Goal: Task Accomplishment & Management: Use online tool/utility

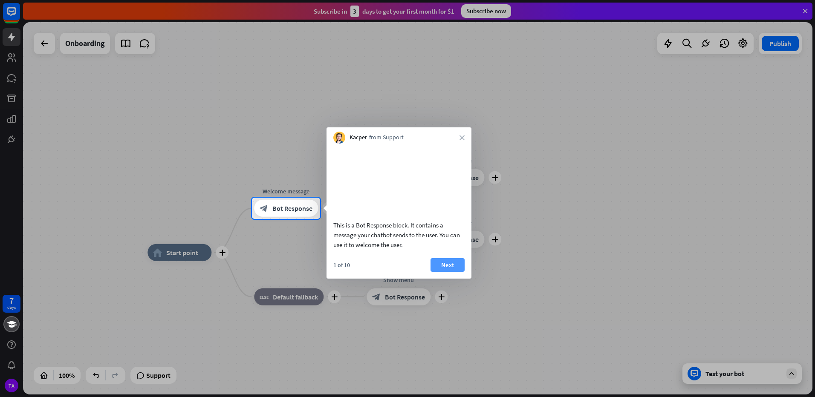
click at [444, 272] on button "Next" at bounding box center [448, 265] width 34 height 14
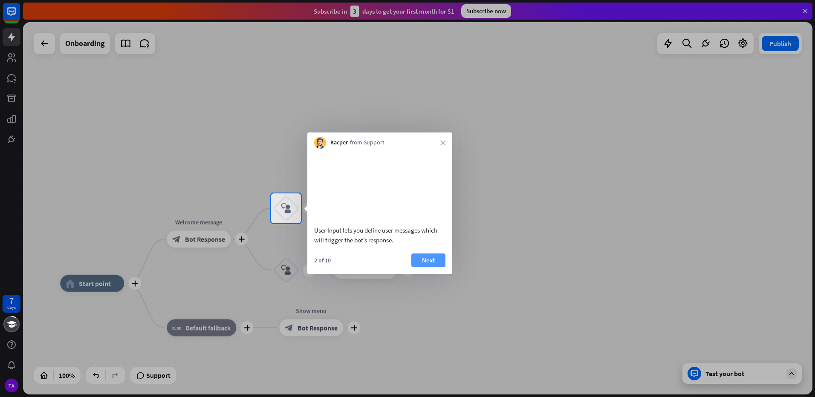
click at [430, 267] on button "Next" at bounding box center [429, 261] width 34 height 14
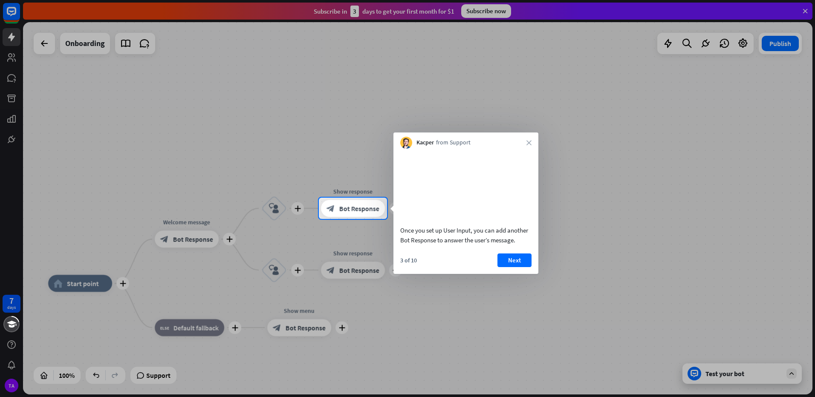
click at [531, 233] on body "7 days TA close Product Help First steps Get started with ChatBot Help Center F…" at bounding box center [407, 198] width 815 height 397
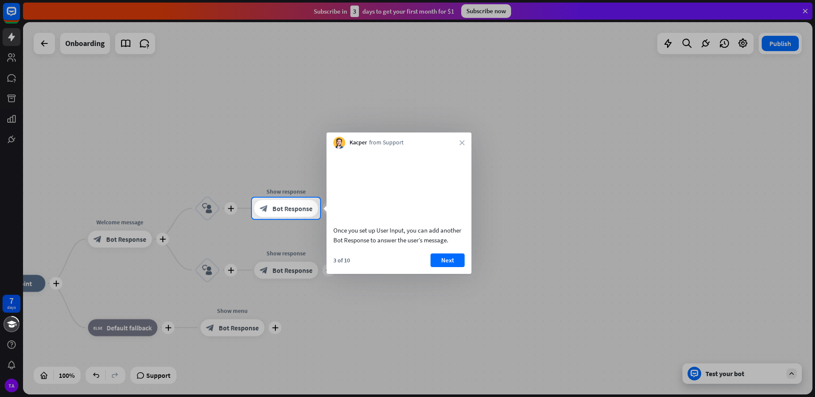
click at [446, 249] on div "Once you set up User Input, you can add another Bot Response to answer the user…" at bounding box center [399, 199] width 145 height 101
click at [447, 265] on button "Next" at bounding box center [448, 261] width 34 height 14
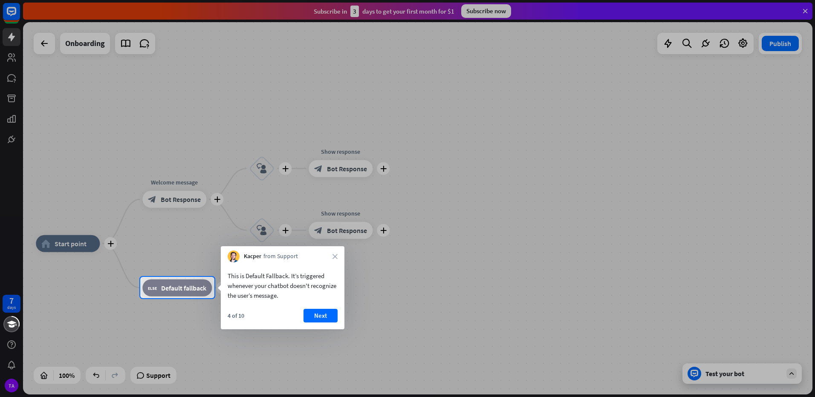
drag, startPoint x: 429, startPoint y: 263, endPoint x: 544, endPoint y: 224, distance: 121.7
click at [544, 224] on div at bounding box center [407, 138] width 815 height 277
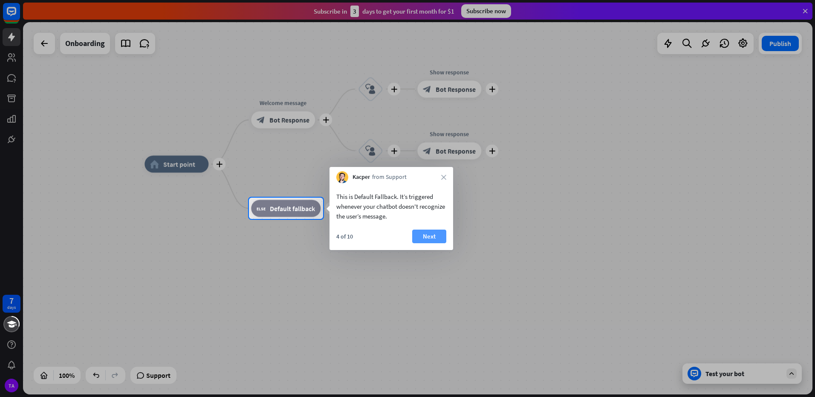
click at [435, 240] on button "Next" at bounding box center [429, 237] width 34 height 14
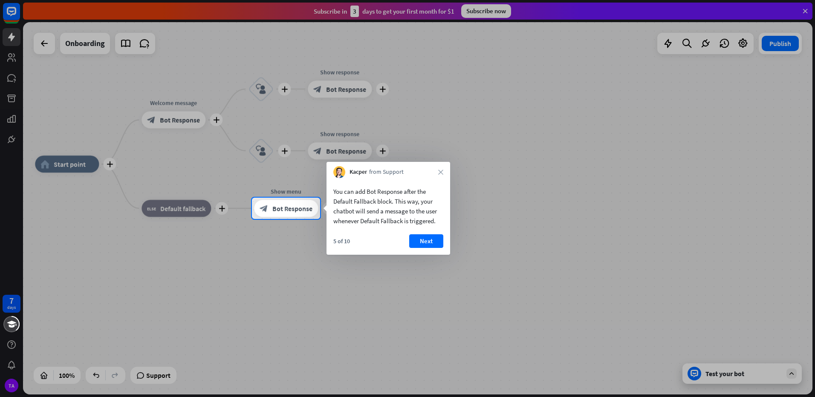
click at [421, 232] on div "You can add Bot Response after the Default Fallback block. This way, your chatb…" at bounding box center [389, 216] width 124 height 77
click at [419, 239] on button "Next" at bounding box center [426, 242] width 34 height 14
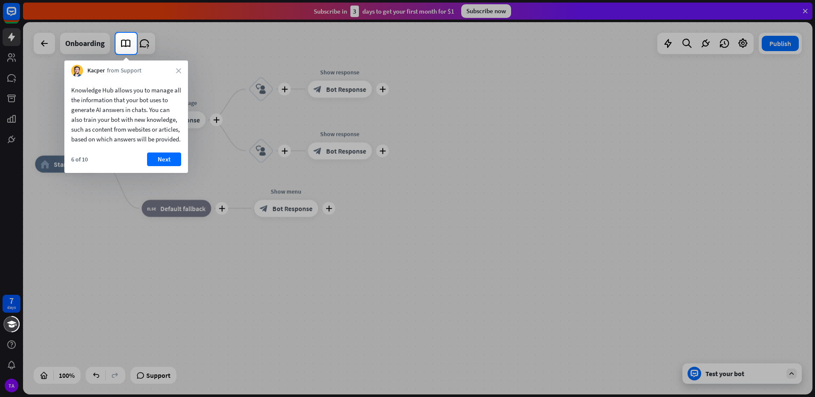
click at [170, 173] on div "6 of 10 Next" at bounding box center [126, 163] width 124 height 20
click at [168, 165] on button "Next" at bounding box center [164, 160] width 34 height 14
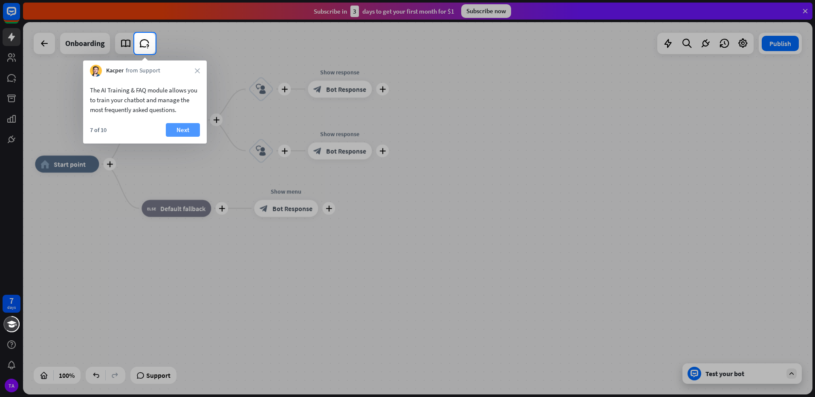
click at [181, 136] on button "Next" at bounding box center [183, 130] width 34 height 14
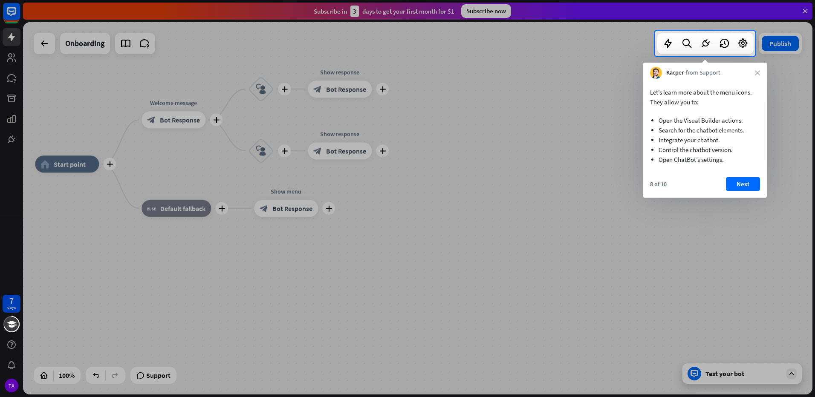
drag, startPoint x: 175, startPoint y: 168, endPoint x: 378, endPoint y: 170, distance: 203.4
click at [188, 169] on div at bounding box center [407, 226] width 815 height 341
click at [733, 186] on button "Next" at bounding box center [743, 184] width 34 height 14
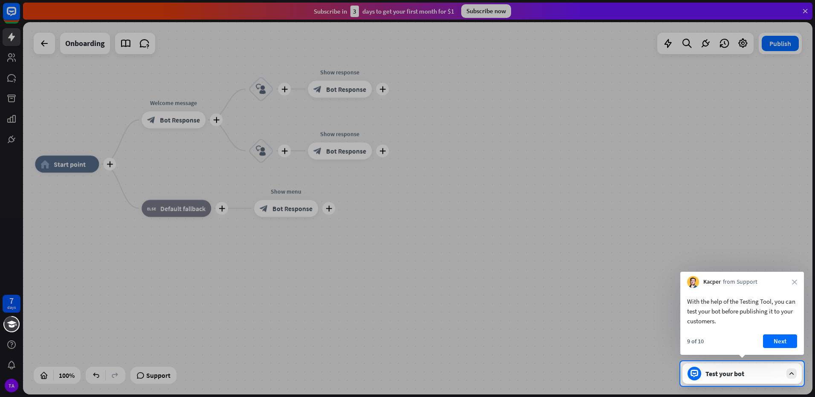
drag, startPoint x: 618, startPoint y: 207, endPoint x: 612, endPoint y: 200, distance: 8.8
click at [612, 200] on div at bounding box center [407, 181] width 815 height 362
click at [781, 347] on button "Next" at bounding box center [780, 342] width 34 height 14
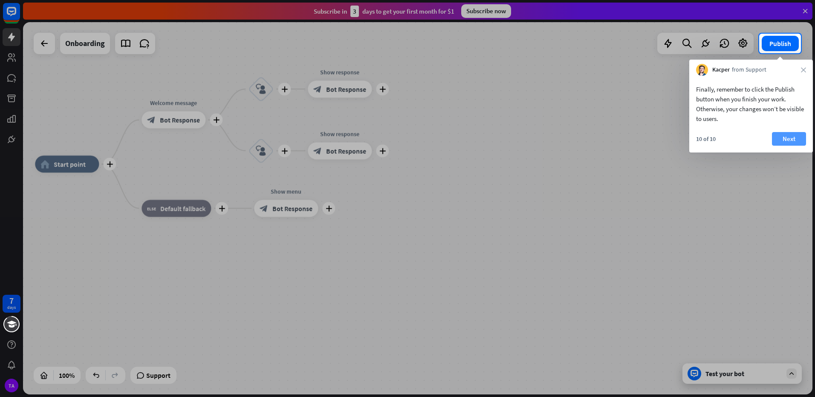
click at [779, 141] on button "Next" at bounding box center [789, 139] width 34 height 14
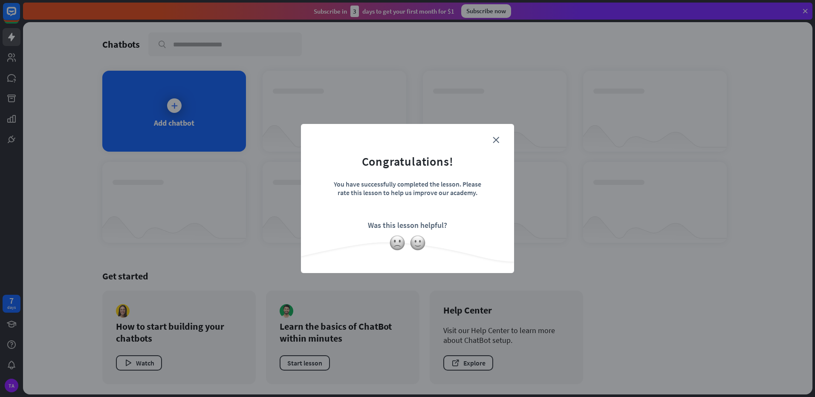
click at [500, 138] on form "Congratulations! You have successfully completed the lesson. Please rate this l…" at bounding box center [408, 186] width 192 height 102
click at [494, 140] on icon "close" at bounding box center [496, 140] width 6 height 6
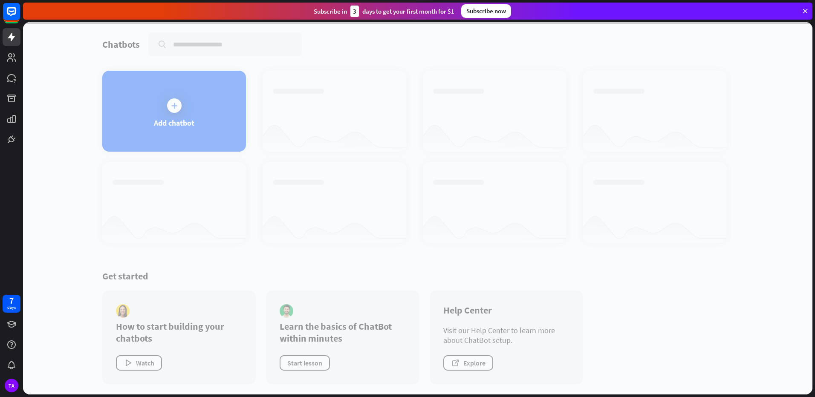
drag, startPoint x: 267, startPoint y: 199, endPoint x: 255, endPoint y: 175, distance: 26.1
click at [317, 229] on div at bounding box center [418, 208] width 790 height 373
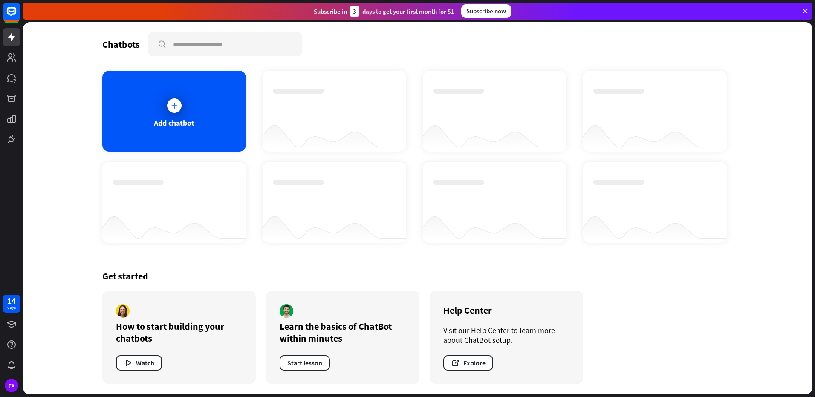
click at [195, 131] on div at bounding box center [418, 208] width 790 height 373
click at [172, 102] on icon at bounding box center [174, 106] width 9 height 9
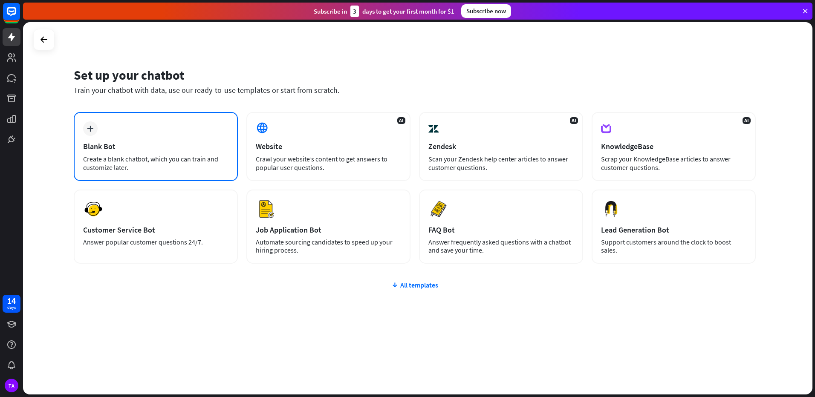
click at [201, 165] on div "Create a blank chatbot, which you can train and customize later." at bounding box center [155, 163] width 145 height 17
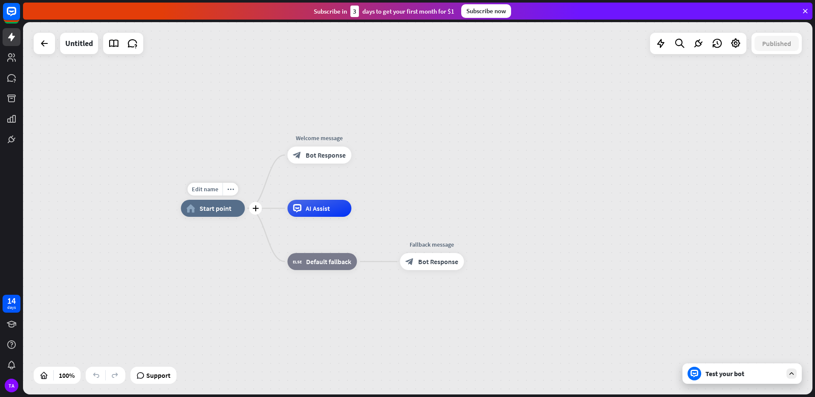
click at [223, 211] on span "Start point" at bounding box center [216, 208] width 32 height 9
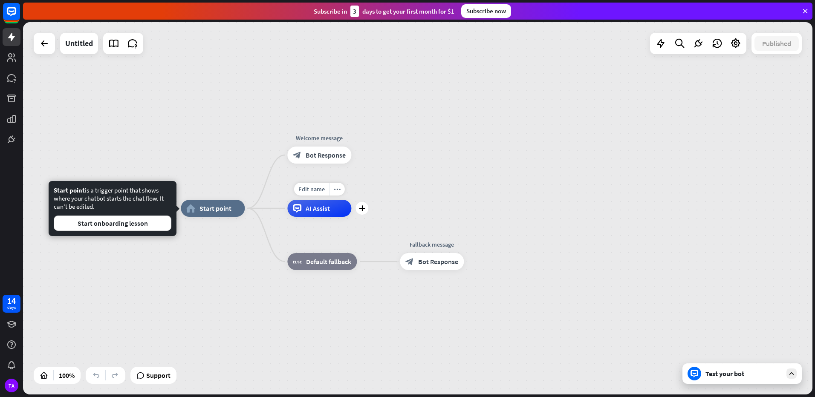
click at [308, 215] on div "AI Assist" at bounding box center [319, 208] width 64 height 17
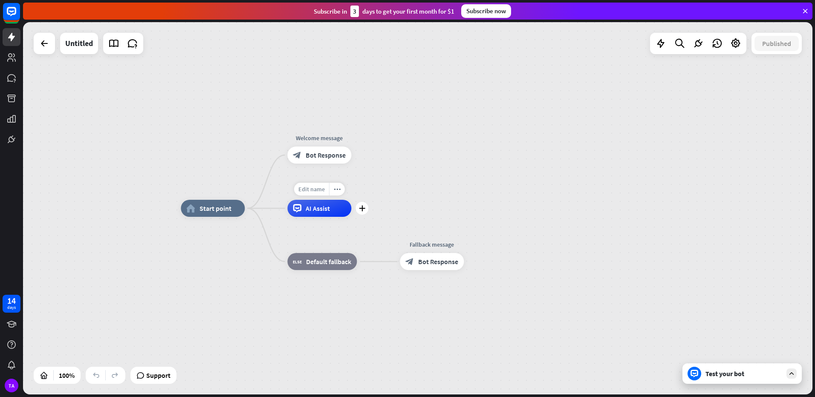
click at [320, 192] on span "Edit name" at bounding box center [312, 190] width 26 height 8
click at [319, 157] on span "Bot Response" at bounding box center [326, 155] width 40 height 9
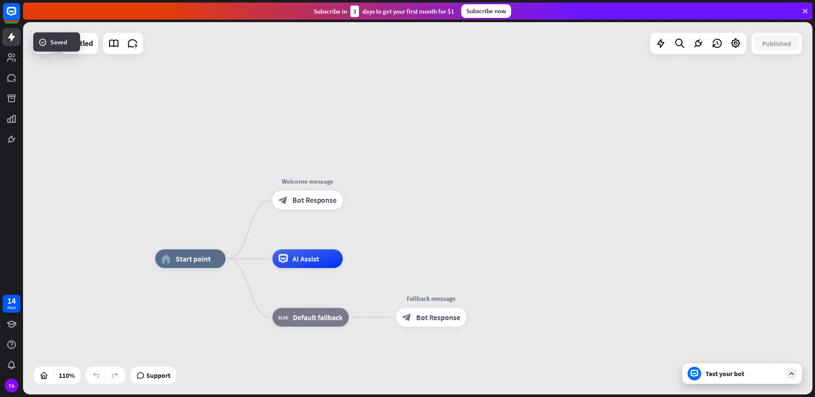
drag, startPoint x: 387, startPoint y: 208, endPoint x: 483, endPoint y: 169, distance: 103.3
click at [482, 169] on div "home_2 Start point Edit name more_horiz Welcome message block_bot_response Bot …" at bounding box center [418, 208] width 790 height 373
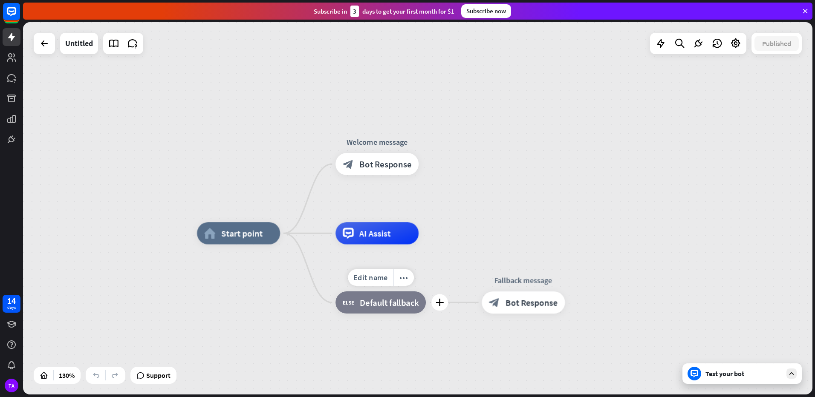
click at [392, 301] on span "Default fallback" at bounding box center [389, 302] width 59 height 11
click at [426, 309] on div "Edit name more_horiz plus block_fallback Default fallback" at bounding box center [381, 303] width 90 height 22
click at [440, 306] on icon "plus" at bounding box center [440, 303] width 9 height 8
